Goal: Transaction & Acquisition: Purchase product/service

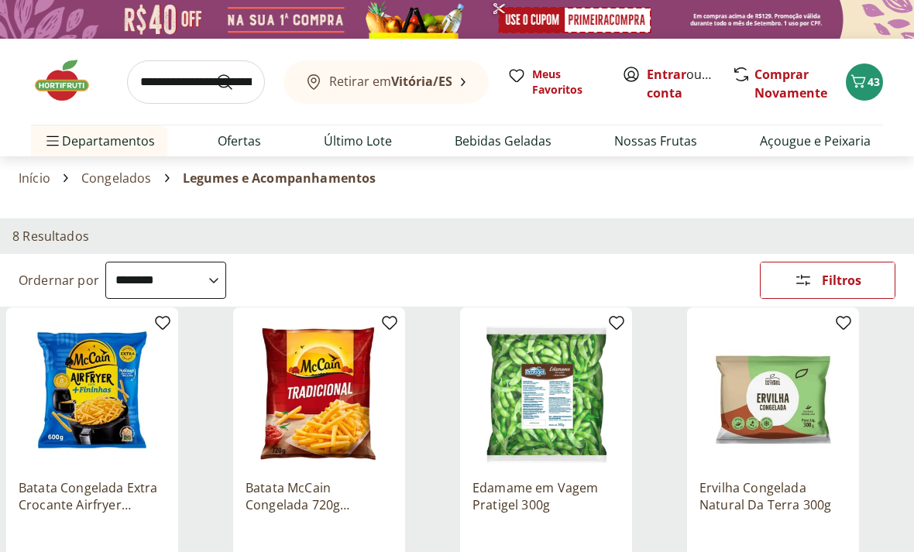
select select "**********"
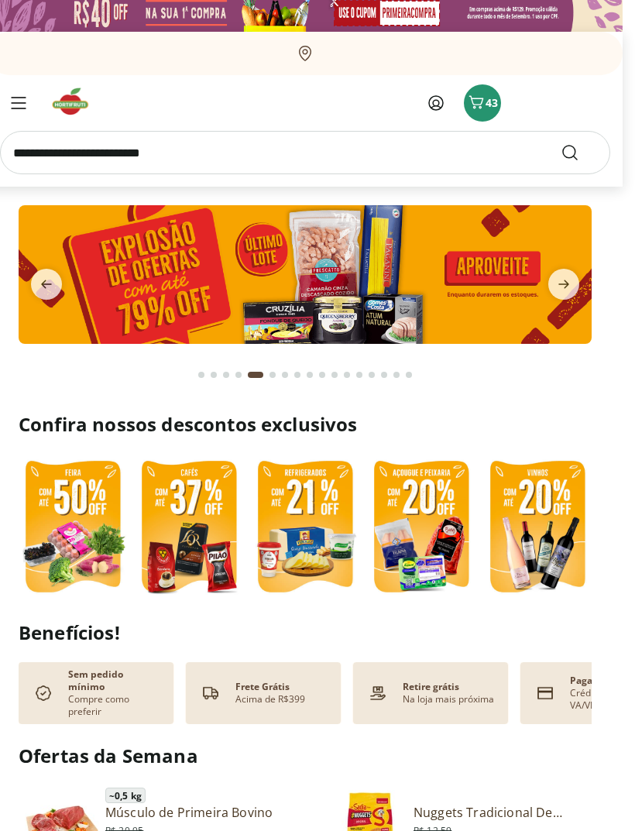
scroll to position [0, 12]
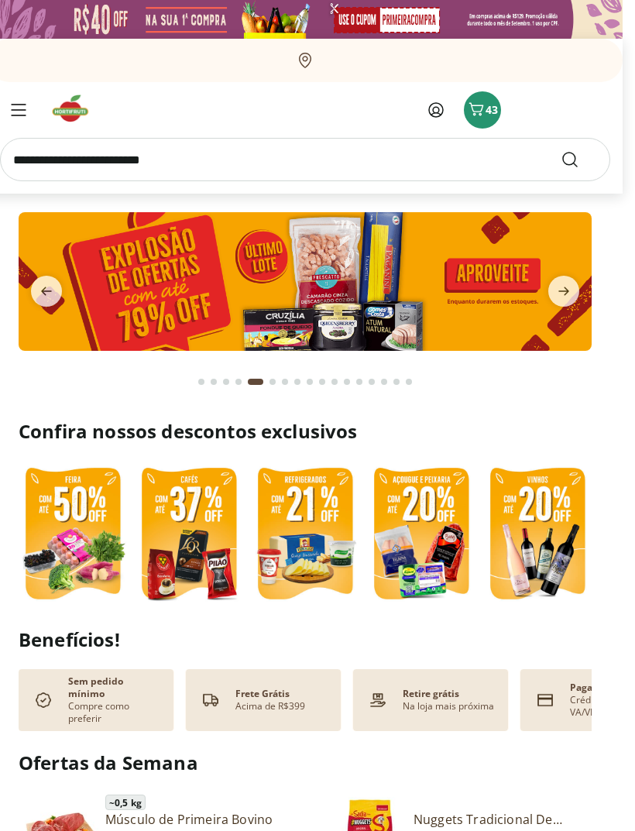
click at [490, 115] on span "43" at bounding box center [492, 109] width 12 height 15
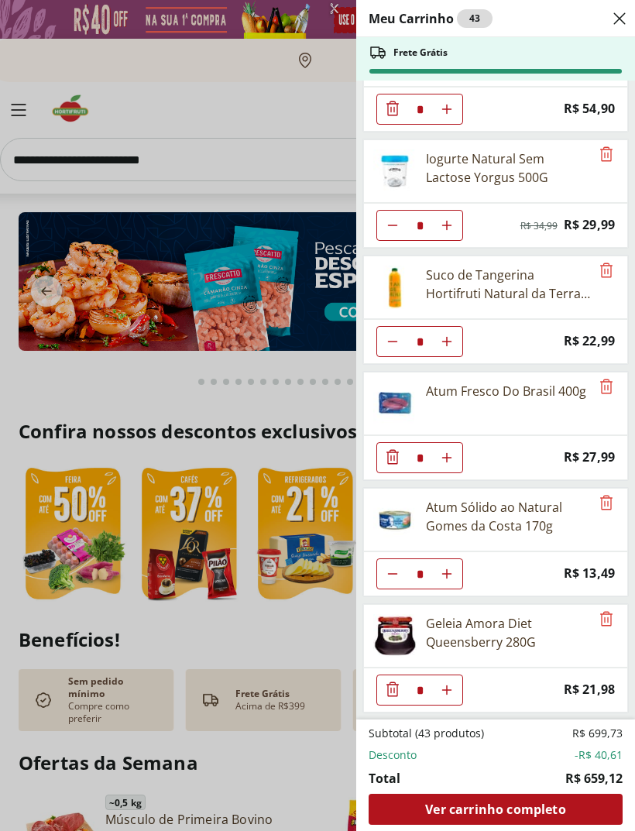
scroll to position [2156, 0]
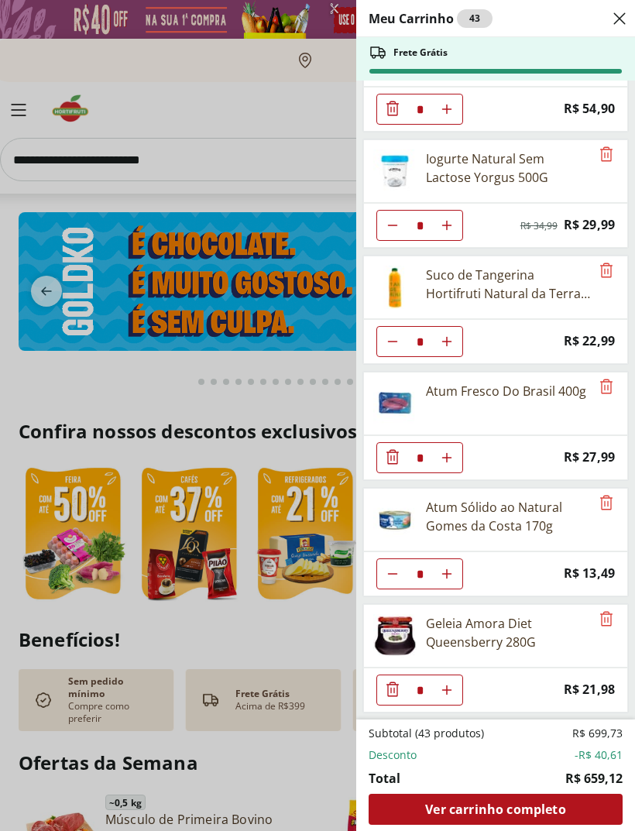
click at [500, 803] on span "Ver carrinho completo" at bounding box center [495, 809] width 140 height 12
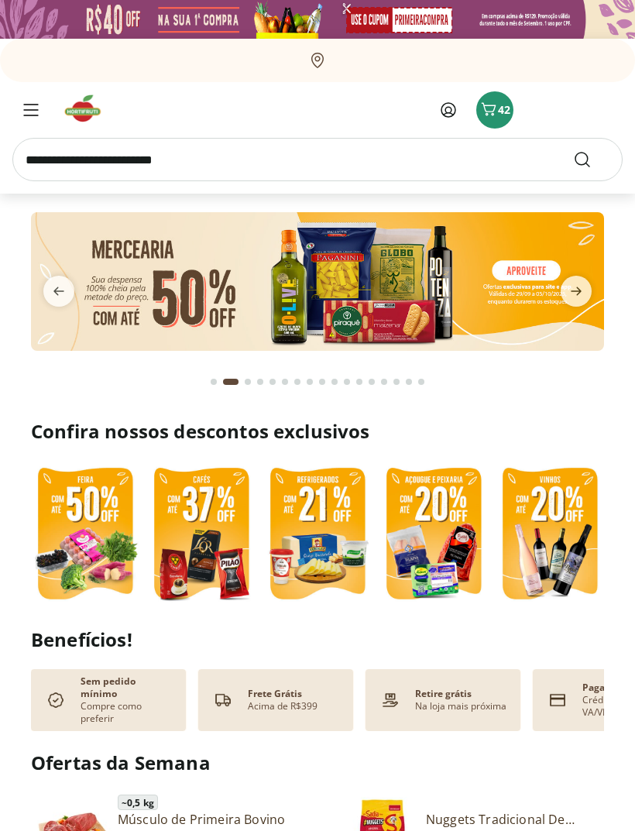
type input "*"
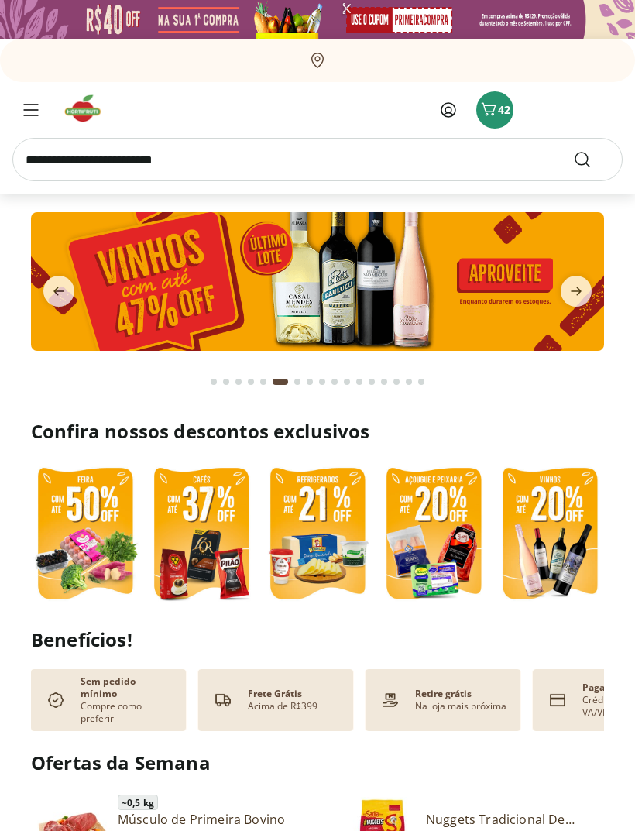
click at [26, 95] on button "Menu" at bounding box center [30, 109] width 37 height 37
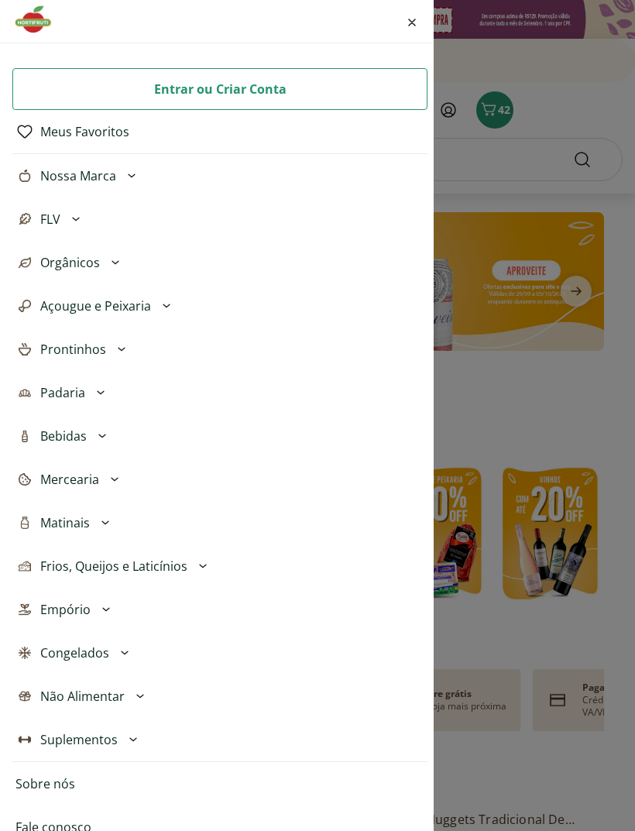
click at [414, 22] on icon "Fechar menu" at bounding box center [412, 23] width 8 height 8
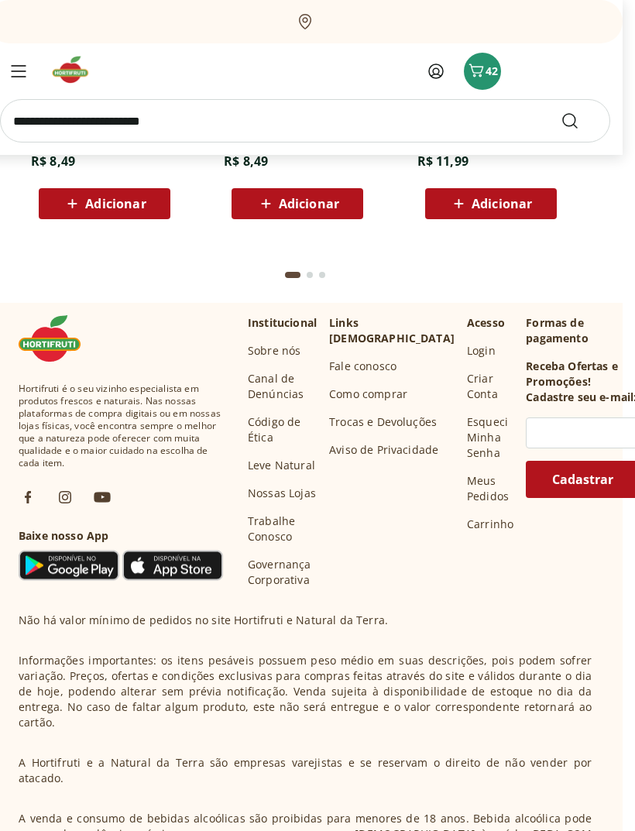
scroll to position [4192, 12]
type input "*"
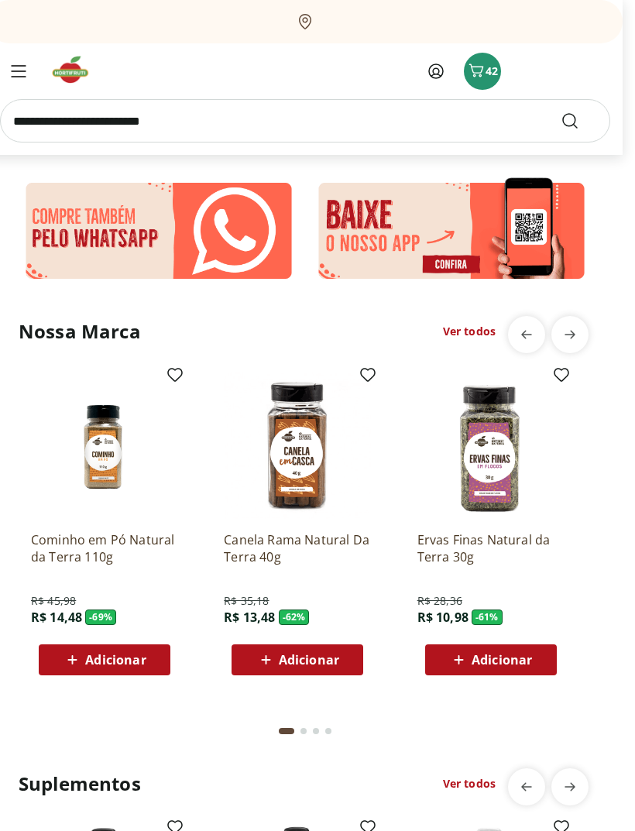
scroll to position [2828, 12]
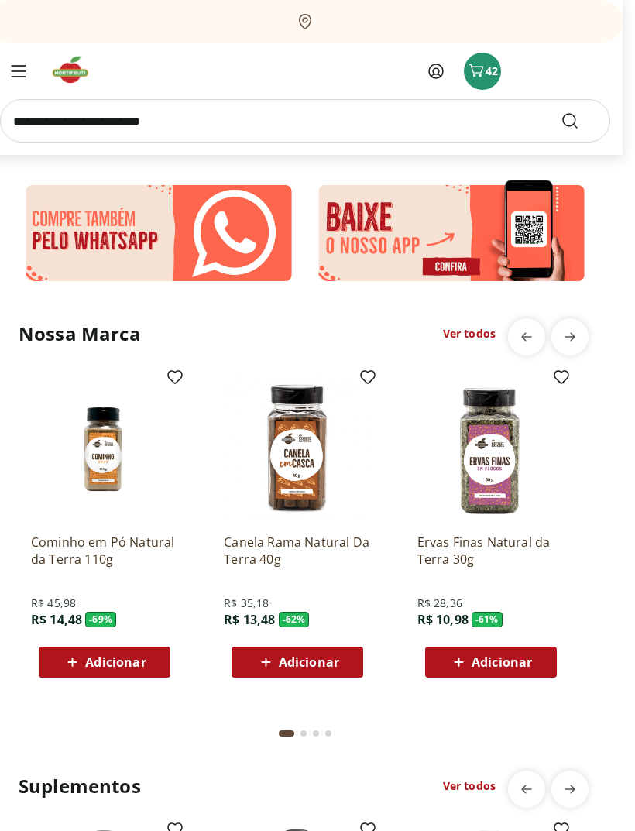
click at [488, 76] on span "42" at bounding box center [492, 71] width 12 height 15
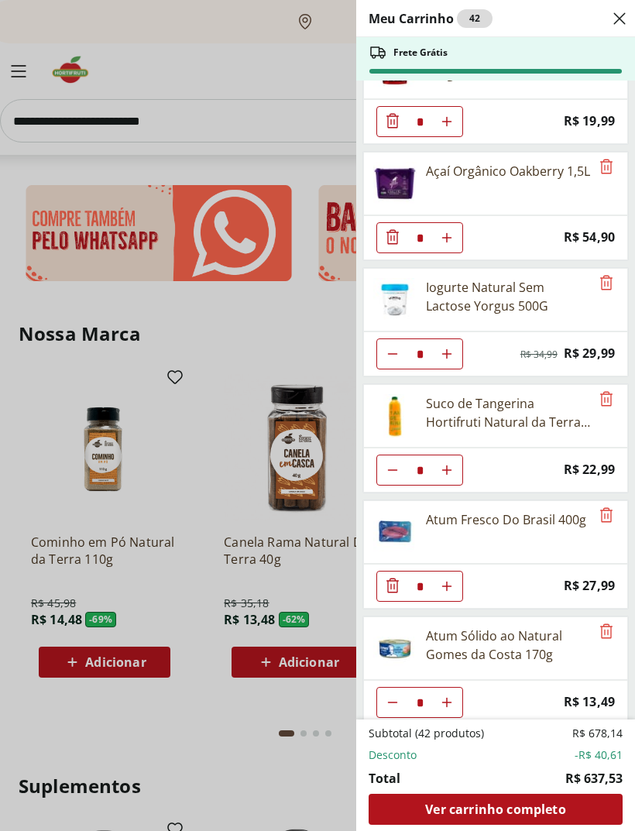
scroll to position [1904, 0]
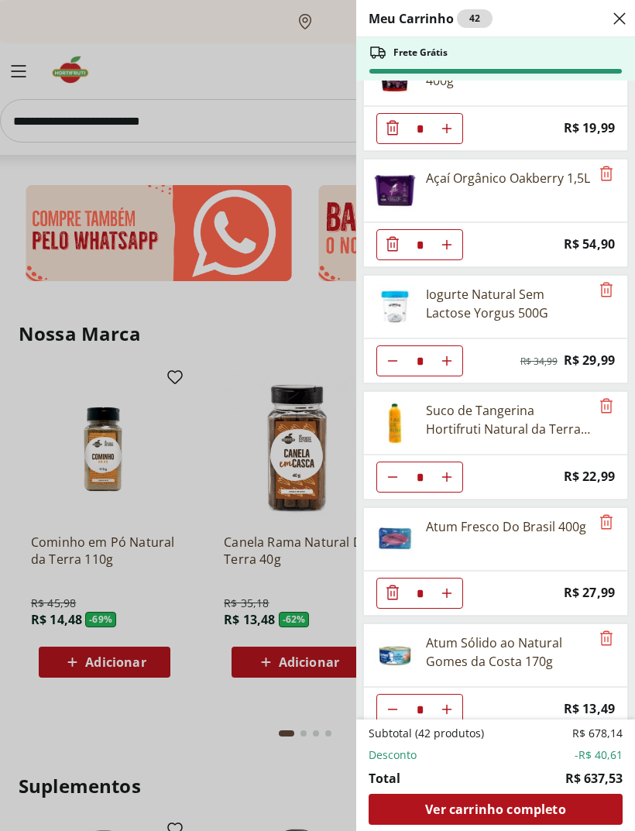
click at [397, 363] on icon "Diminuir Quantidade" at bounding box center [393, 361] width 12 height 12
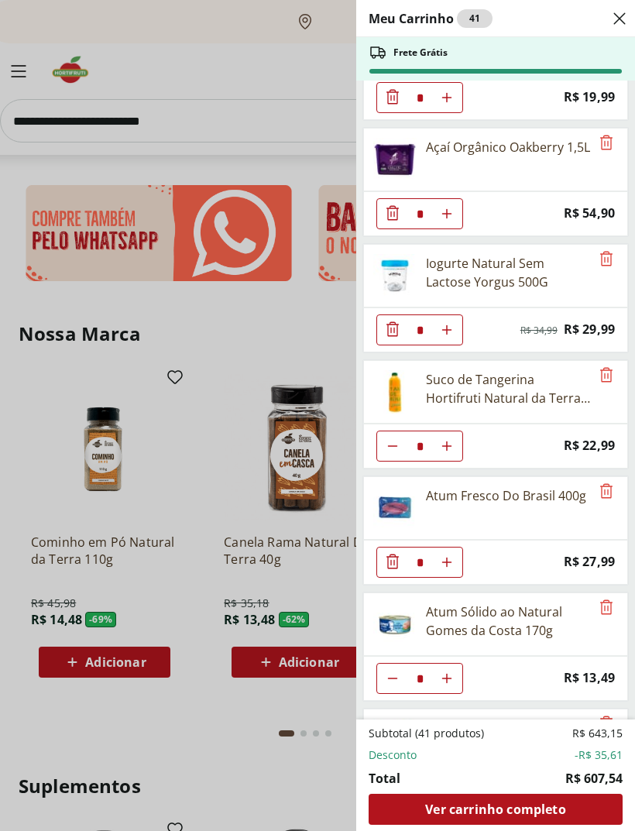
scroll to position [1875, 0]
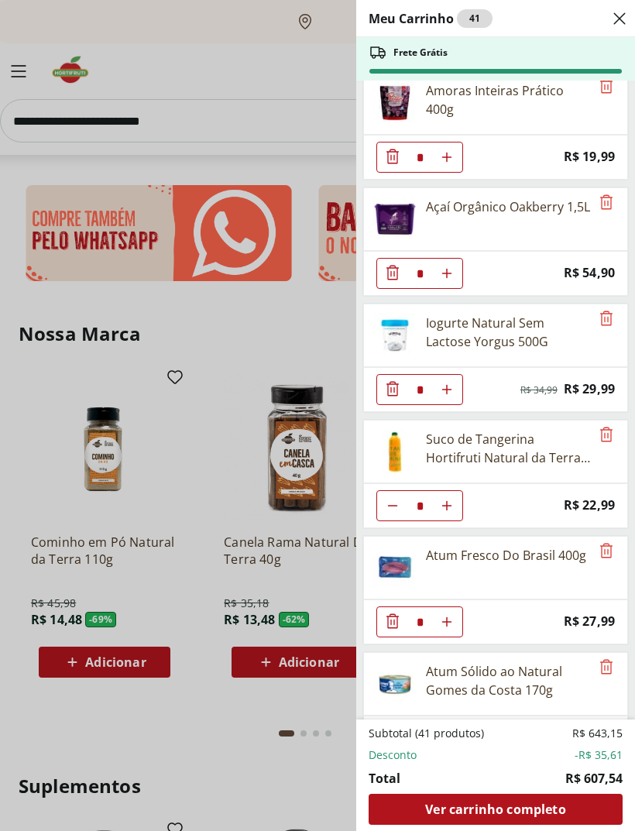
click at [444, 390] on use "Aumentar Quantidade" at bounding box center [447, 389] width 12 height 12
type input "*"
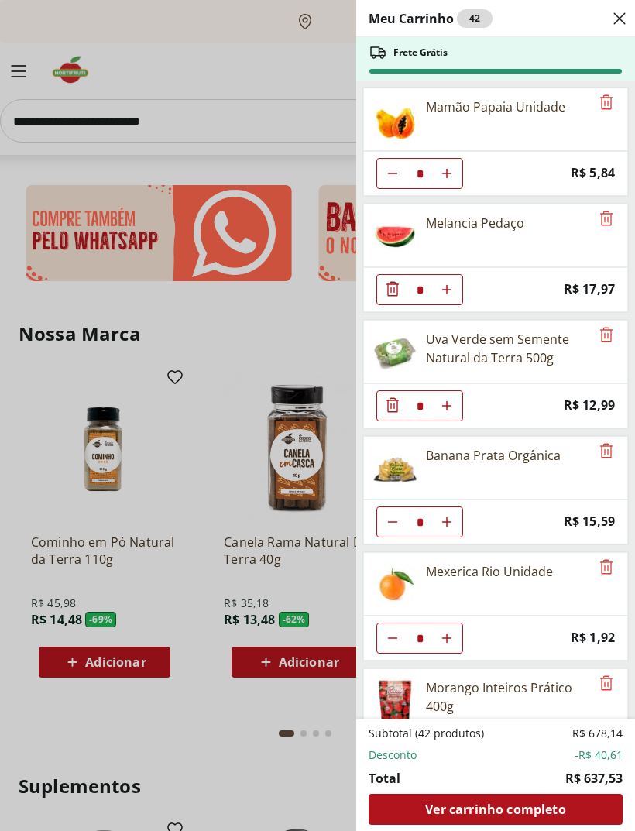
scroll to position [0, 0]
click at [631, 2] on header "Meu Carrinho 42" at bounding box center [495, 18] width 279 height 37
click at [613, 214] on icon "Remove" at bounding box center [606, 218] width 19 height 19
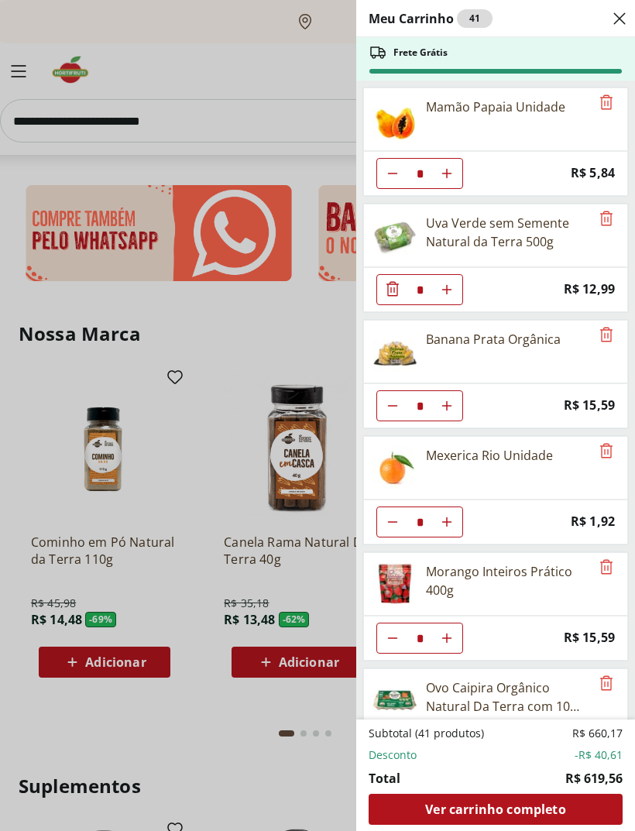
click at [609, 211] on icon "Remove" at bounding box center [606, 218] width 12 height 15
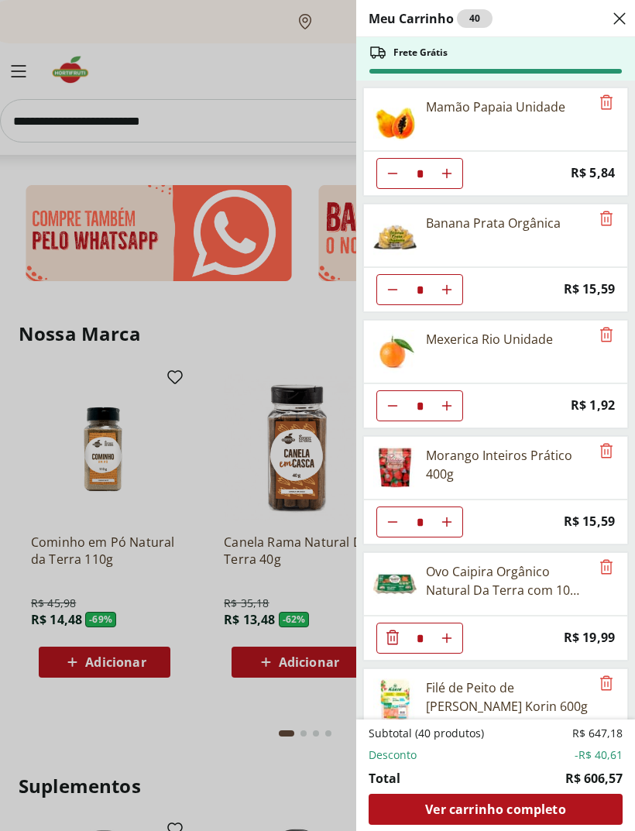
click at [448, 285] on icon "Aumentar Quantidade" at bounding box center [447, 290] width 12 height 12
click at [523, 219] on div "Banana Prata Orgânica" at bounding box center [493, 223] width 135 height 19
click at [393, 281] on button "Diminuir Quantidade" at bounding box center [392, 289] width 31 height 31
click at [392, 283] on button "Diminuir Quantidade" at bounding box center [392, 289] width 31 height 31
click at [393, 286] on icon "Diminuir Quantidade" at bounding box center [393, 290] width 12 height 12
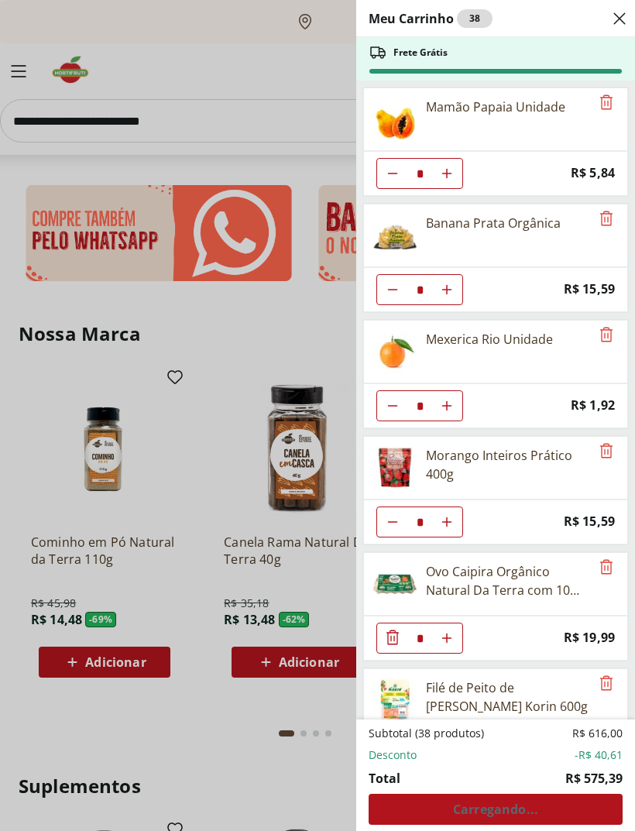
click at [383, 285] on button "Diminuir Quantidade" at bounding box center [392, 289] width 31 height 31
click at [400, 276] on button "Diminuir Quantidade" at bounding box center [392, 289] width 31 height 31
type input "*"
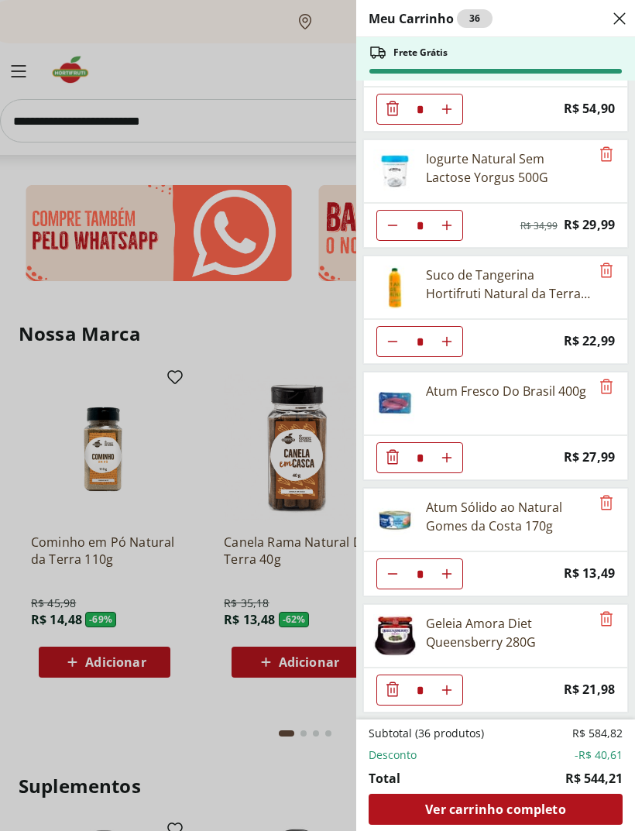
scroll to position [1807, 0]
click at [505, 806] on span "Ver carrinho completo" at bounding box center [495, 809] width 140 height 12
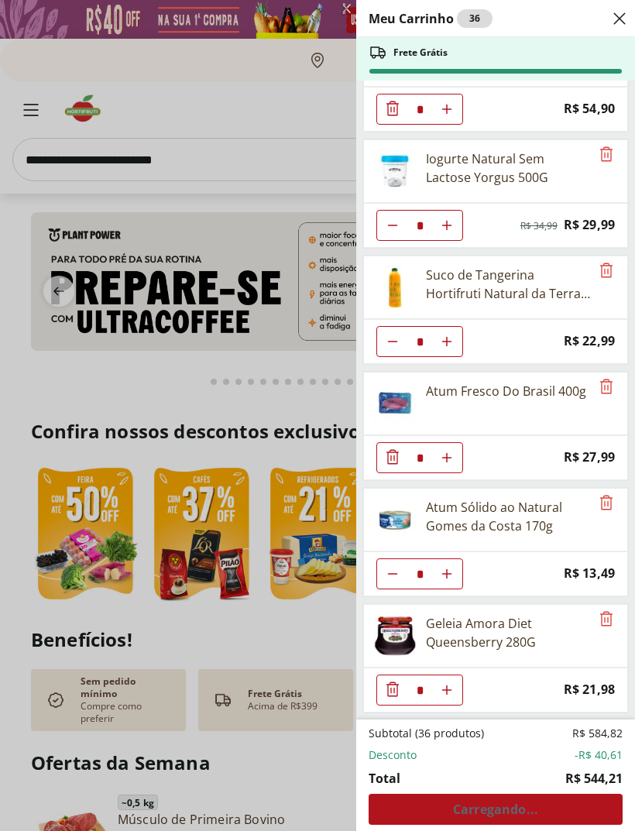
click at [307, 169] on div "Meu Carrinho 36 Frete Grátis Mamão Papaia Unidade * Price: R$ 5,84 Banana Prata…" at bounding box center [317, 415] width 635 height 831
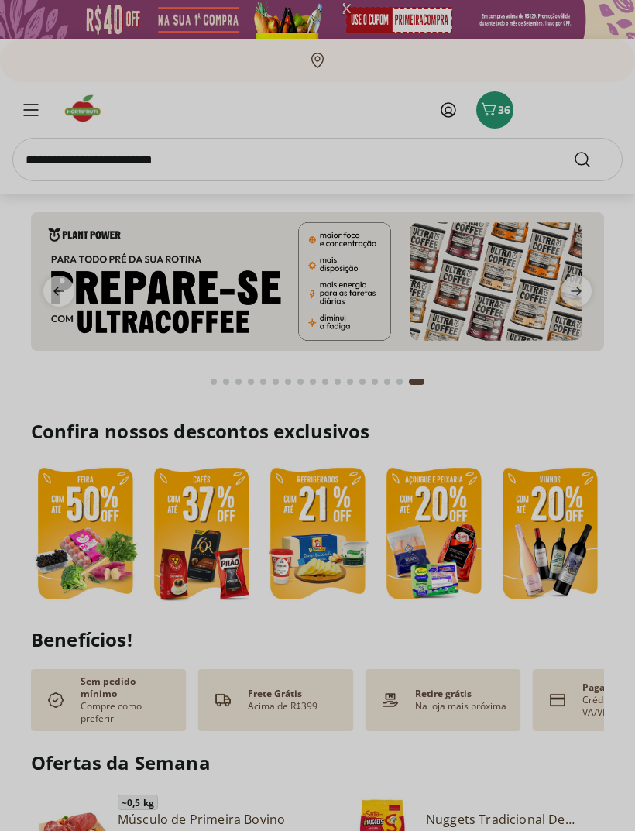
click at [167, 163] on input "search" at bounding box center [317, 159] width 610 height 43
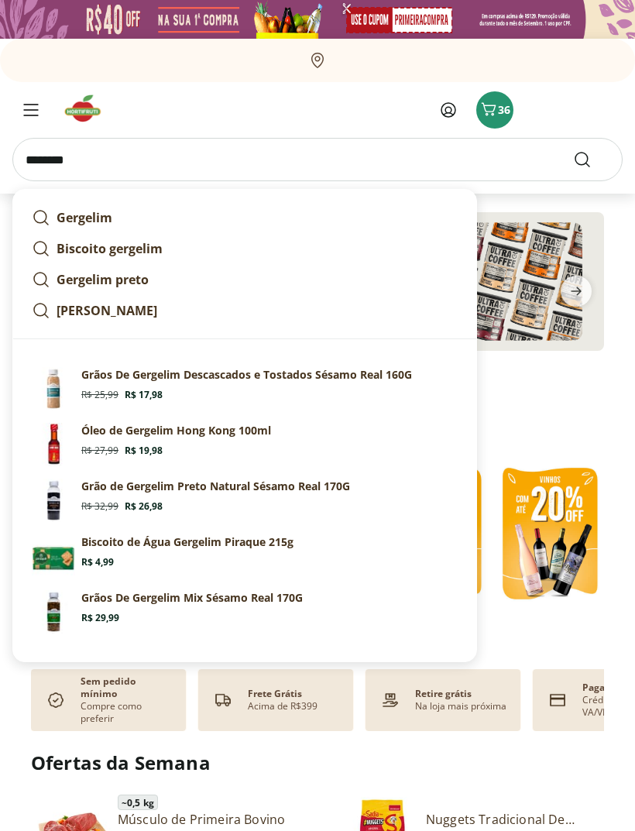
type input "********"
click at [592, 160] on button "Submit Search" at bounding box center [591, 159] width 37 height 19
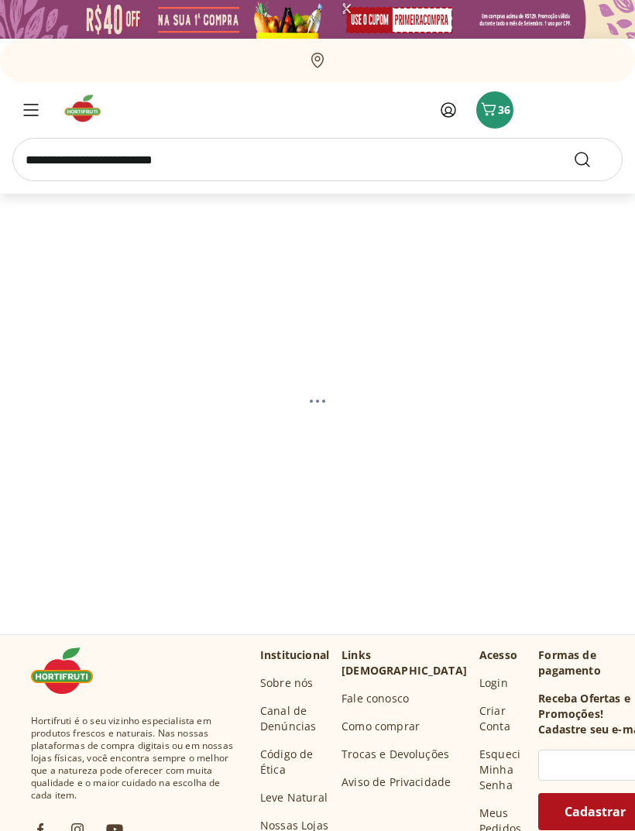
select select "**********"
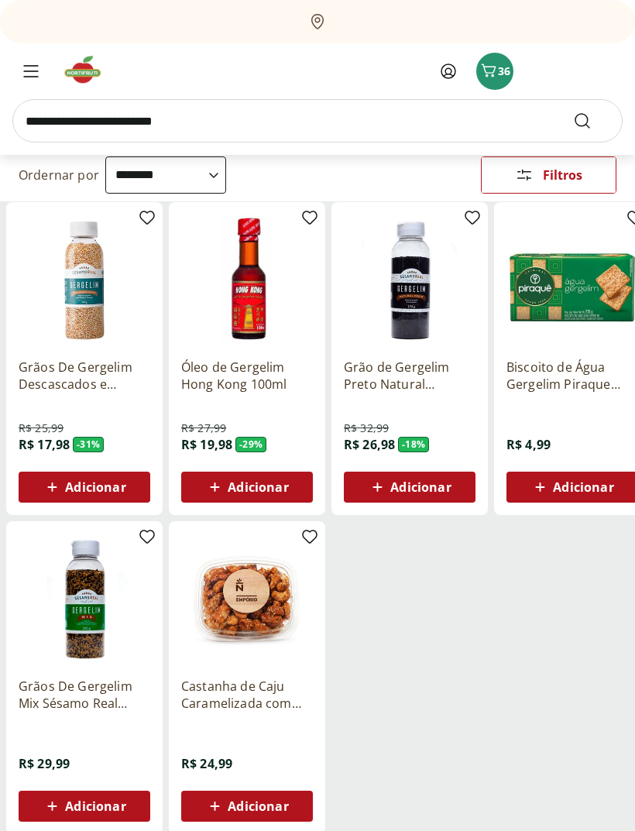
scroll to position [143, 0]
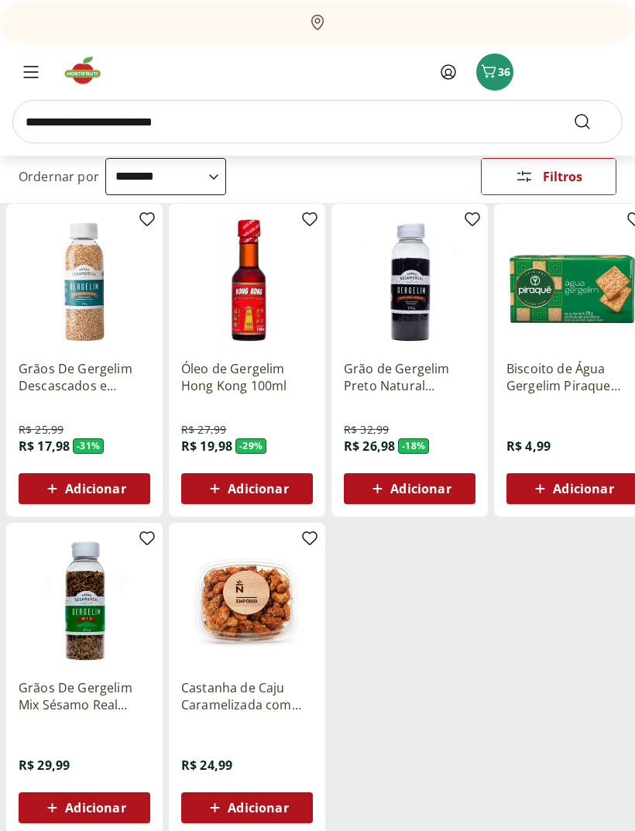
click at [40, 71] on span "Menu" at bounding box center [31, 71] width 19 height 19
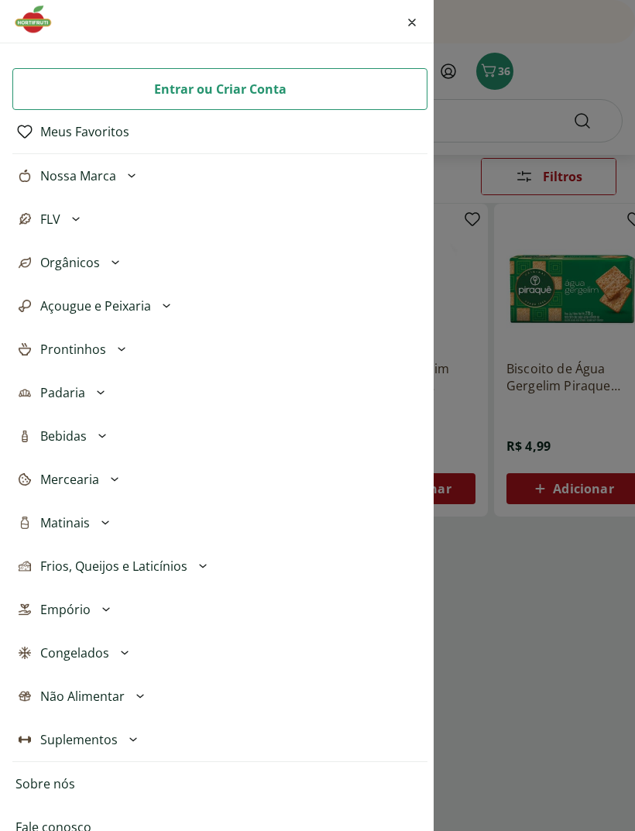
click at [569, 58] on div "Entrar ou Criar Conta Meus Favoritos Nossa Marca Açougue & Peixaria Congelados …" at bounding box center [317, 415] width 635 height 831
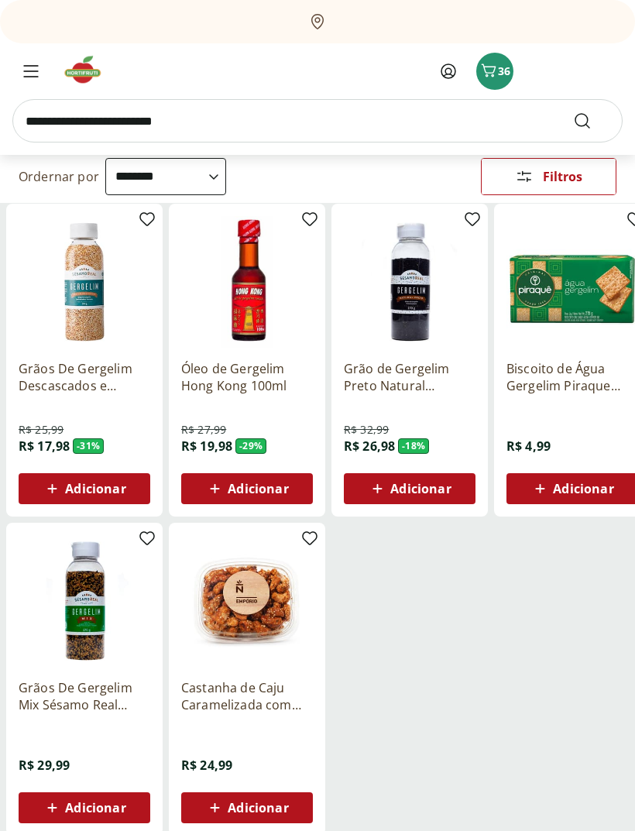
click at [488, 81] on span "Carrinho" at bounding box center [488, 71] width 19 height 20
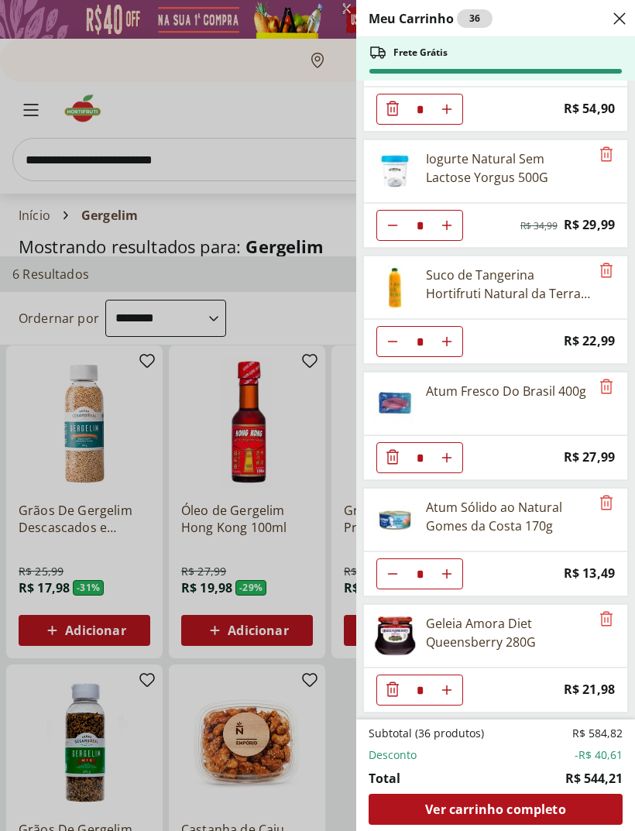
scroll to position [1807, 0]
click at [603, 503] on icon "Remove" at bounding box center [606, 502] width 19 height 19
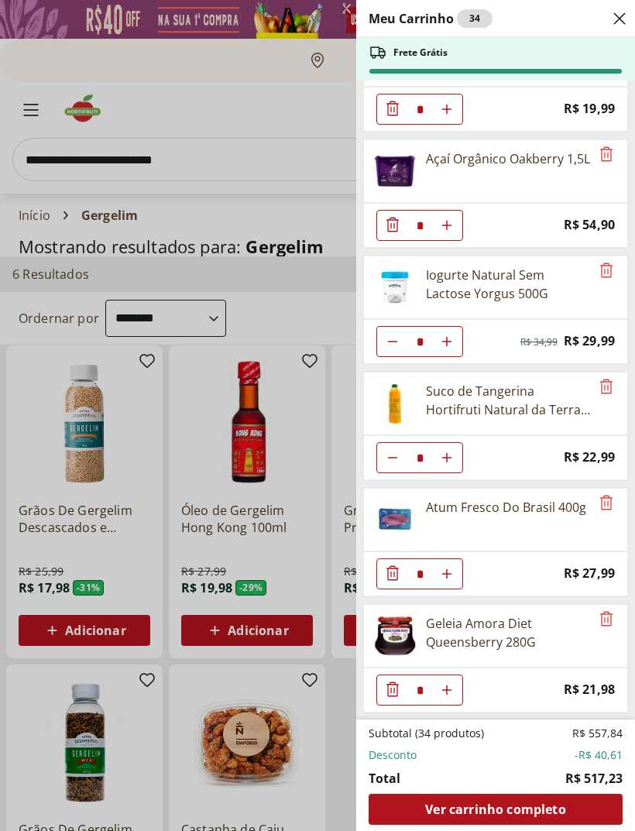
click at [482, 811] on span "Ver carrinho completo" at bounding box center [495, 809] width 140 height 12
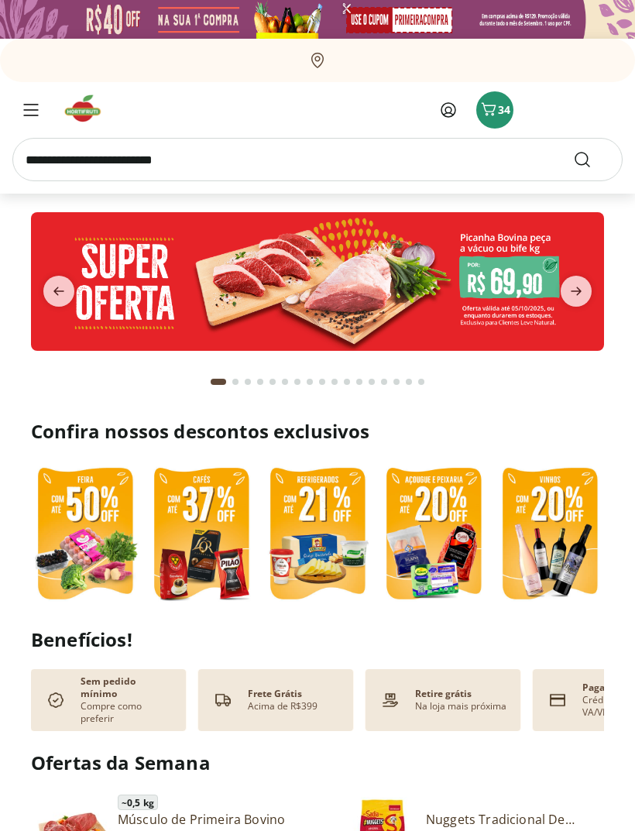
type input "*"
click at [492, 108] on icon "Carrinho" at bounding box center [488, 109] width 19 height 19
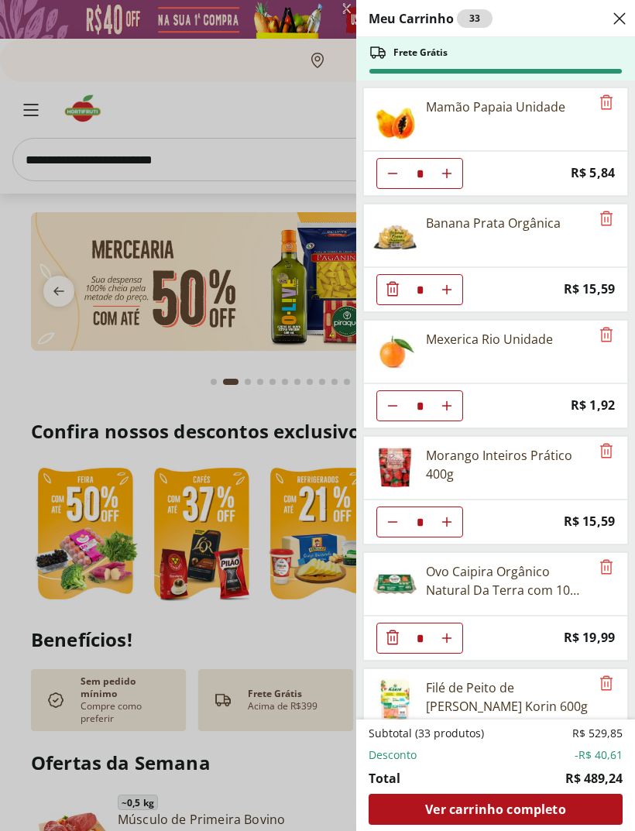
click at [294, 149] on div "Meu Carrinho 33 Frete Grátis Mamão Papaia Unidade * Price: R$ 5,84 Banana Prata…" at bounding box center [317, 415] width 635 height 831
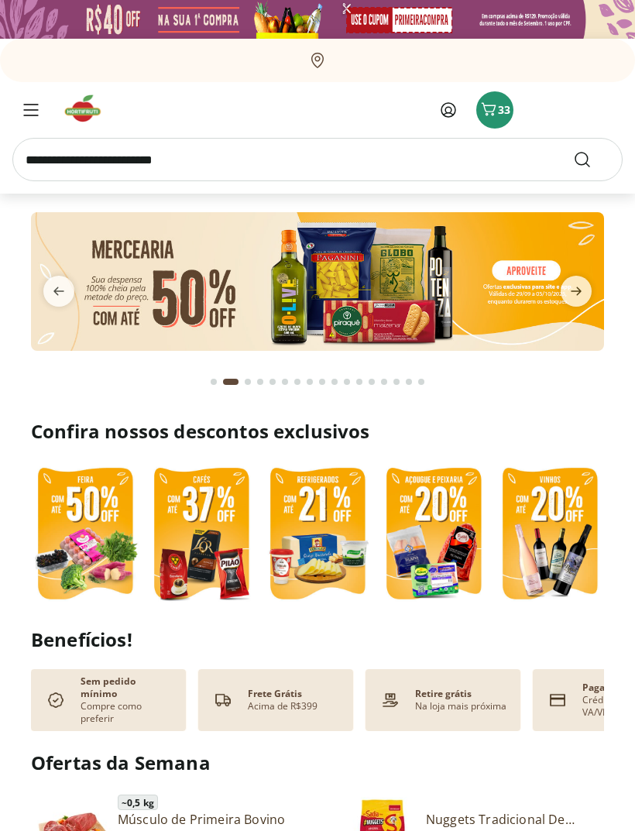
click at [500, 106] on span "33" at bounding box center [504, 109] width 12 height 15
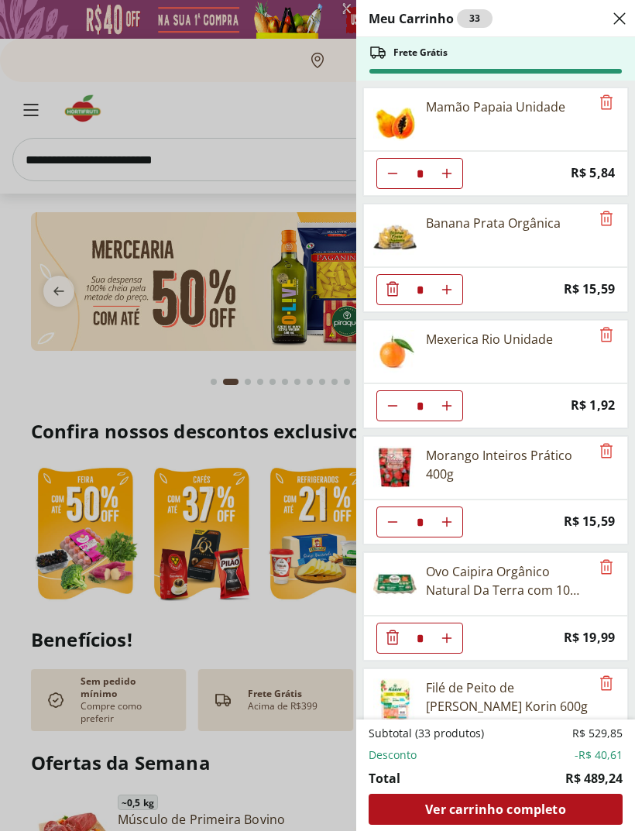
click at [565, 803] on span "Ver carrinho completo" at bounding box center [495, 809] width 140 height 12
